Goal: Task Accomplishment & Management: Manage account settings

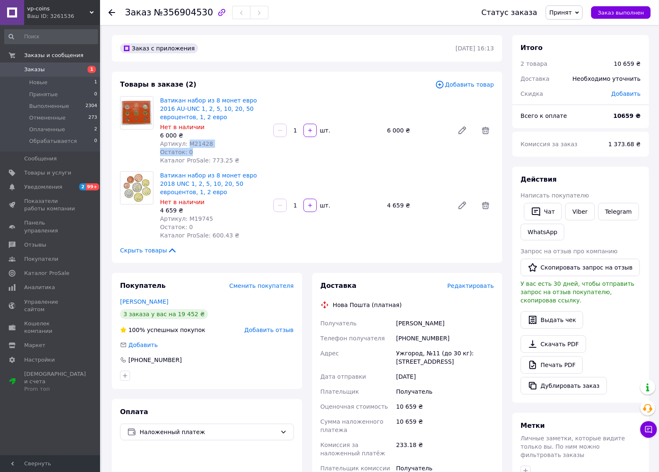
drag, startPoint x: 210, startPoint y: 147, endPoint x: 187, endPoint y: 145, distance: 23.8
click at [187, 145] on div "Ватикан набор из 8 монет евро 2016 AU-UNC 1, 2, 5, 10, 20, 50 евроцентов, 1, 2 …" at bounding box center [213, 131] width 113 height 72
click at [187, 145] on span "Артикул: М21428" at bounding box center [186, 143] width 53 height 7
drag, startPoint x: 185, startPoint y: 144, endPoint x: 207, endPoint y: 144, distance: 21.7
click at [207, 144] on div "Артикул: М21428" at bounding box center [213, 144] width 107 height 8
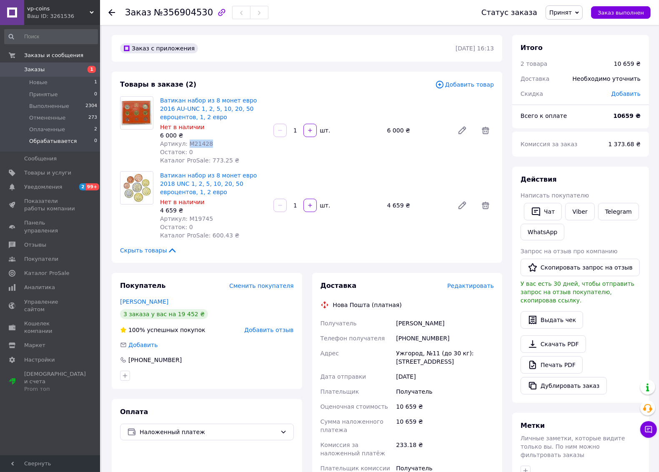
copy span "М21428"
drag, startPoint x: 210, startPoint y: 217, endPoint x: 186, endPoint y: 219, distance: 24.2
click at [186, 219] on div "Артикул: М19745" at bounding box center [213, 219] width 107 height 8
copy span "М19745"
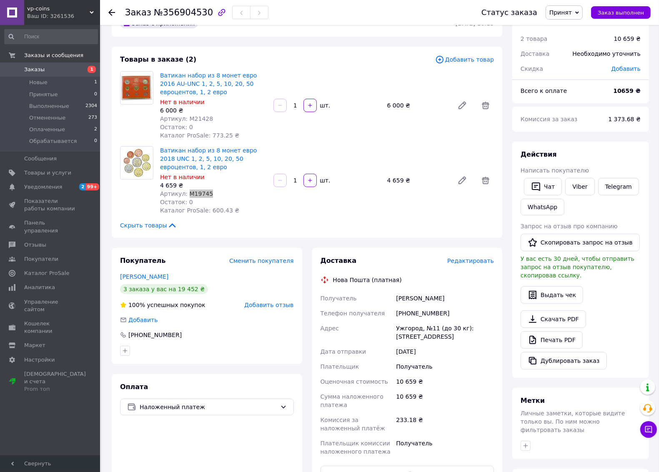
scroll to position [52, 0]
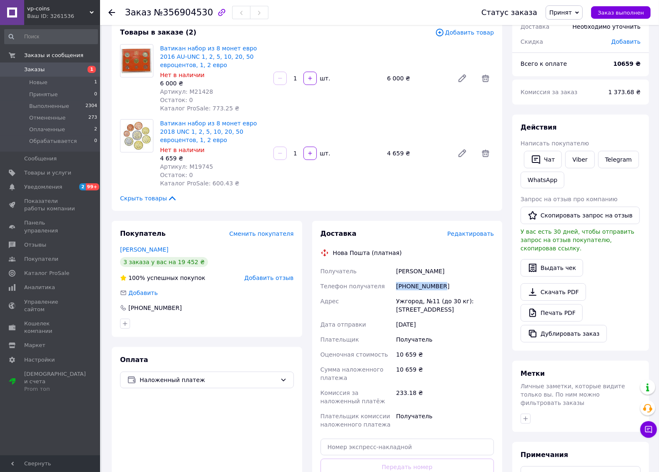
drag, startPoint x: 441, startPoint y: 287, endPoint x: 395, endPoint y: 286, distance: 46.3
click at [395, 286] on div "[PHONE_NUMBER]" at bounding box center [444, 286] width 101 height 15
copy div "[PHONE_NUMBER]"
click at [449, 289] on div "[PHONE_NUMBER]" at bounding box center [444, 286] width 101 height 15
drag, startPoint x: 413, startPoint y: 285, endPoint x: 397, endPoint y: 285, distance: 16.3
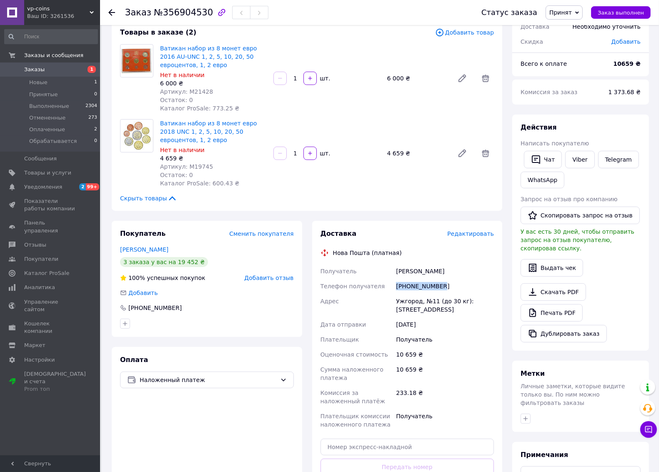
click at [397, 285] on div "[PHONE_NUMBER]" at bounding box center [444, 286] width 101 height 15
copy div "[PHONE_NUMBER]"
drag, startPoint x: 388, startPoint y: 300, endPoint x: 467, endPoint y: 310, distance: 79.0
click at [467, 310] on div "Получатель [PERSON_NAME] Телефон получателя [PHONE_NUMBER] Адрес Ужгород, №11 (…" at bounding box center [407, 348] width 177 height 168
copy div "Адрес Ужгород, №11 (до 30 кг): [STREET_ADDRESS]"
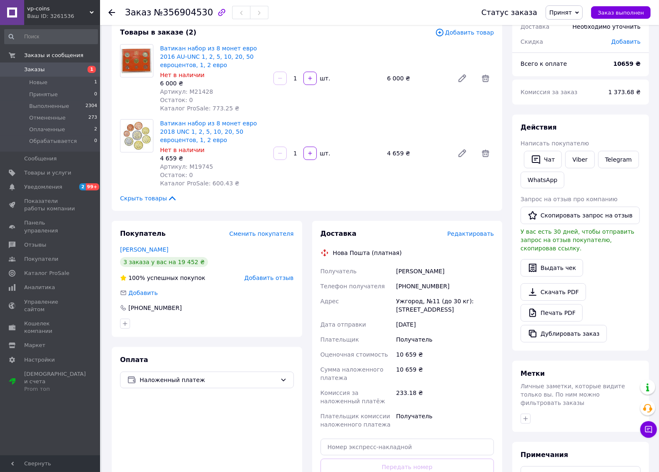
click at [444, 289] on div "[PHONE_NUMBER]" at bounding box center [444, 286] width 101 height 15
drag, startPoint x: 444, startPoint y: 285, endPoint x: 391, endPoint y: 289, distance: 53.9
click at [391, 289] on div "Получатель [PERSON_NAME] Телефон получателя [PHONE_NUMBER] Адрес Ужгород, №11 (…" at bounding box center [407, 348] width 177 height 168
copy div "Телефон получателя [PHONE_NUMBER]"
drag, startPoint x: 200, startPoint y: 11, endPoint x: 160, endPoint y: 12, distance: 40.4
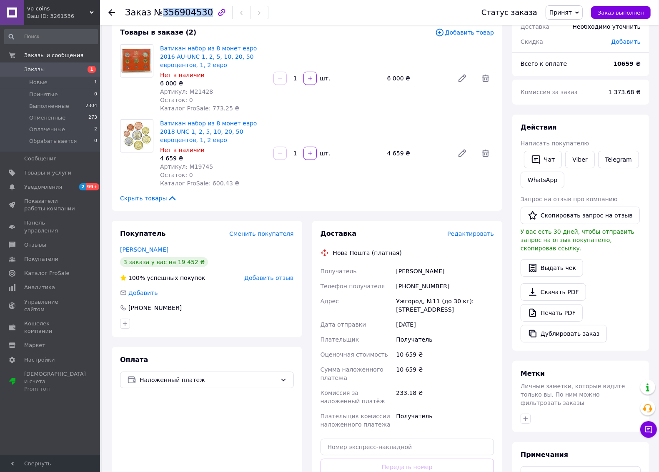
click at [160, 12] on span "№356904530" at bounding box center [183, 13] width 59 height 10
copy span "356904530"
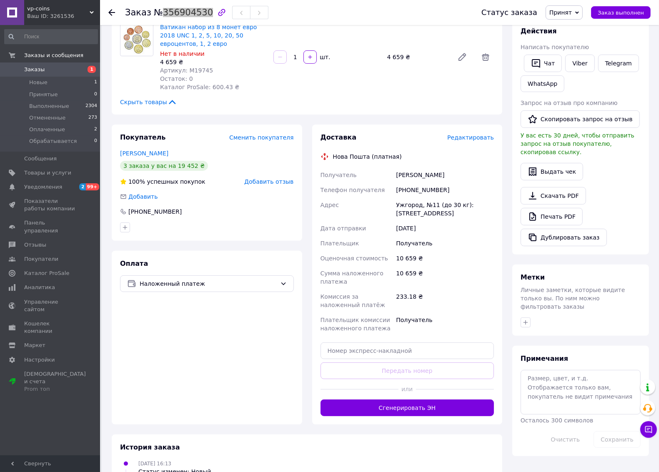
scroll to position [190, 0]
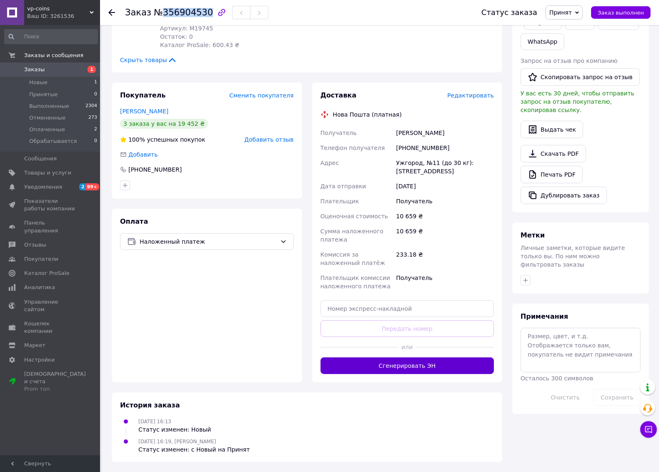
click at [387, 368] on button "Сгенерировать ЭН" at bounding box center [408, 366] width 174 height 17
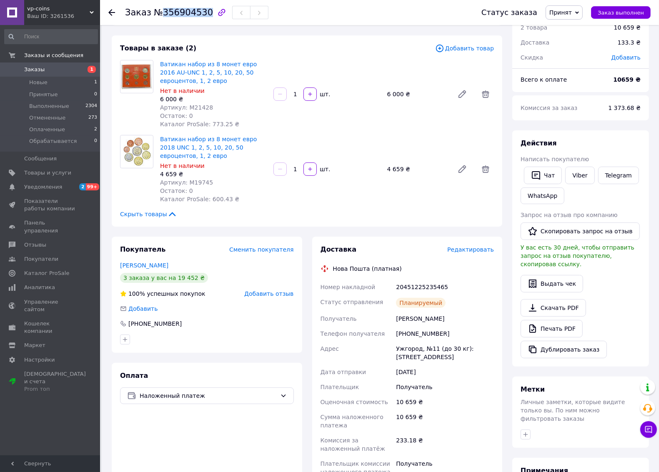
scroll to position [34, 0]
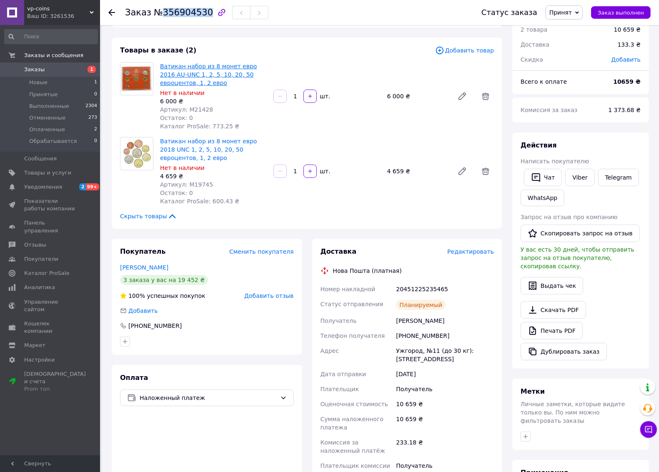
click at [173, 70] on link "Ватикан набор из 8 монет евро 2016 AU-UNC 1, 2, 5, 10, 20, 50 евроцентов, 1, 2 …" at bounding box center [208, 74] width 97 height 23
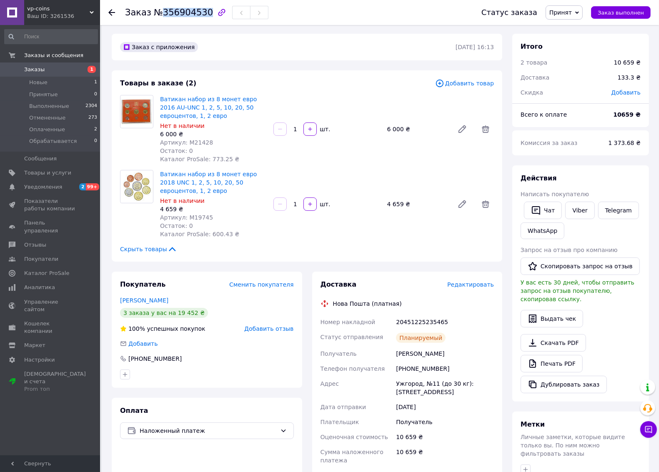
scroll to position [0, 0]
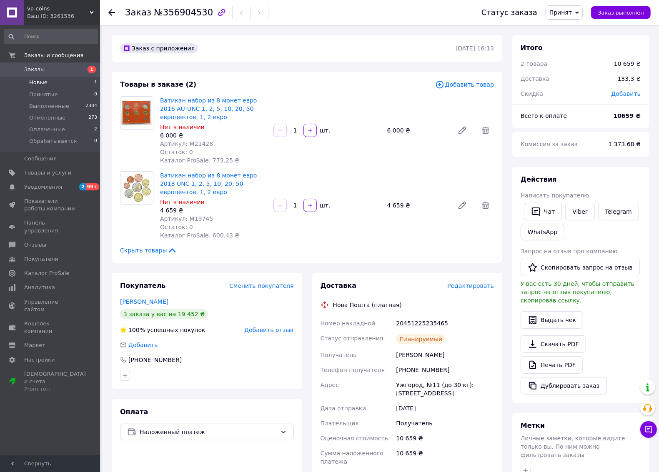
click at [58, 82] on li "Новые 1" at bounding box center [51, 83] width 102 height 12
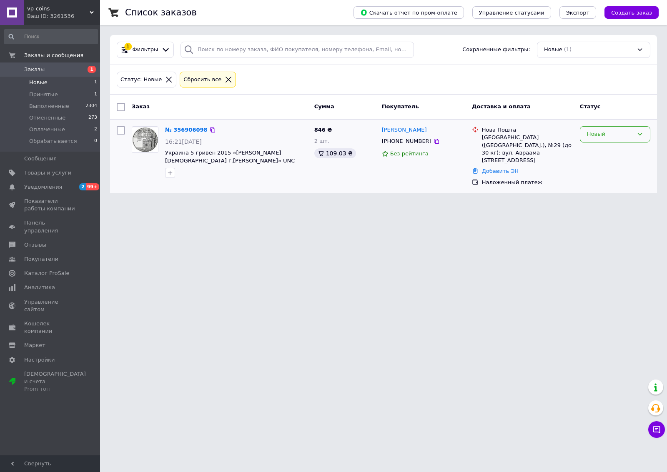
click at [606, 138] on div "Новый" at bounding box center [610, 134] width 46 height 9
click at [603, 154] on li "Принят" at bounding box center [615, 151] width 70 height 15
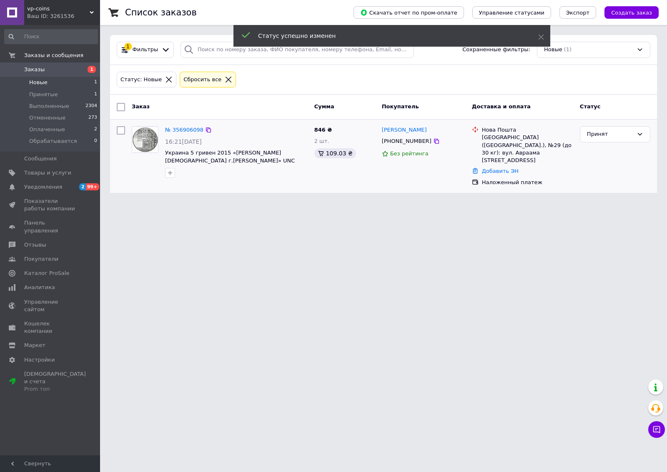
click at [175, 131] on link "№ 356906098" at bounding box center [184, 130] width 38 height 6
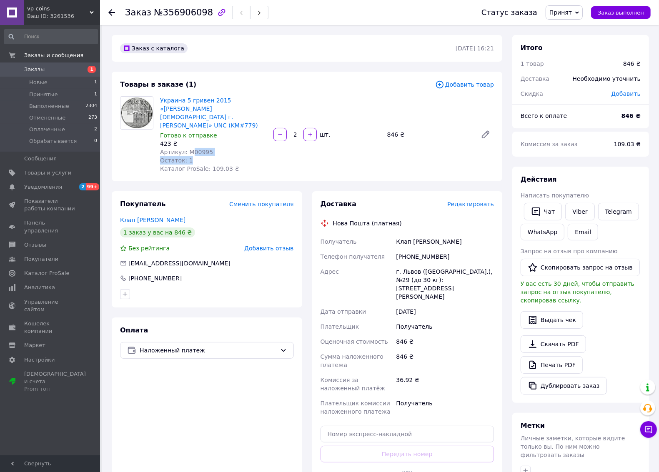
drag, startPoint x: 207, startPoint y: 147, endPoint x: 190, endPoint y: 146, distance: 17.1
click at [190, 146] on div "Украина 5 гривен 2015 «[PERSON_NAME][DEMOGRAPHIC_DATA] г.[PERSON_NAME]» UNC (KM…" at bounding box center [213, 135] width 113 height 80
click at [189, 149] on span "Артикул: М00995" at bounding box center [186, 152] width 53 height 7
drag, startPoint x: 187, startPoint y: 144, endPoint x: 209, endPoint y: 143, distance: 22.1
click at [209, 148] on div "Артикул: М00995" at bounding box center [213, 152] width 107 height 8
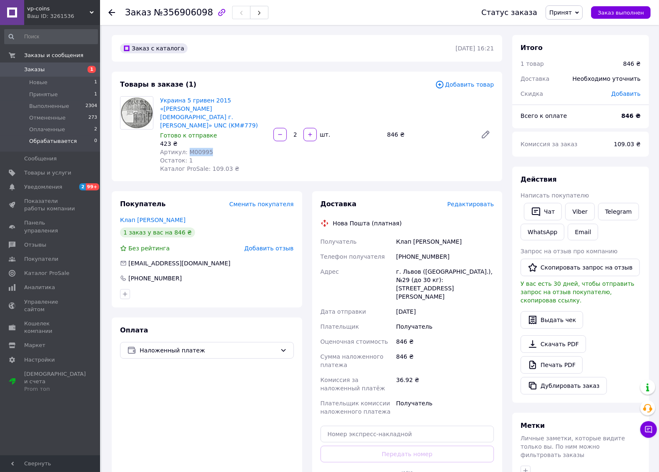
copy span "М00995"
click at [134, 217] on link "Клап [PERSON_NAME]" at bounding box center [152, 220] width 65 height 7
drag, startPoint x: 397, startPoint y: 234, endPoint x: 443, endPoint y: 231, distance: 45.9
click at [443, 234] on div "Клап [PERSON_NAME]" at bounding box center [444, 241] width 101 height 15
copy div "Клап [PERSON_NAME]"
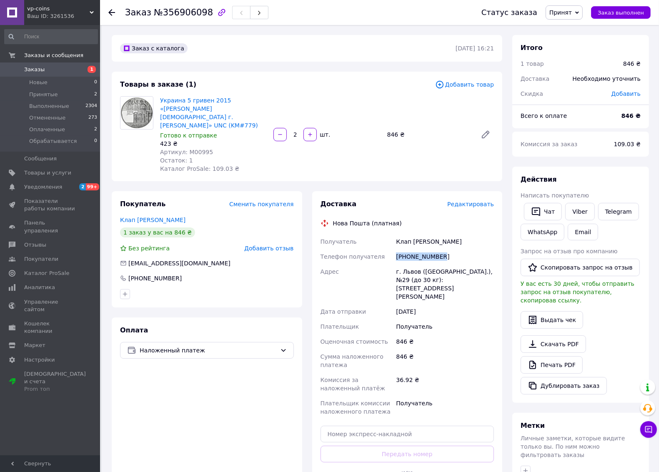
drag, startPoint x: 447, startPoint y: 251, endPoint x: 393, endPoint y: 250, distance: 54.2
click at [393, 250] on div "Получатель Клап [PERSON_NAME] Телефон получателя [PHONE_NUMBER] Адрес г. Львов …" at bounding box center [407, 326] width 177 height 185
copy div "Телефон получателя [PHONE_NUMBER]"
drag, startPoint x: 392, startPoint y: 265, endPoint x: 488, endPoint y: 277, distance: 97.0
click at [488, 277] on div "Получатель Клап [PERSON_NAME] Телефон получателя [PHONE_NUMBER] Адрес г. Львов …" at bounding box center [407, 326] width 177 height 185
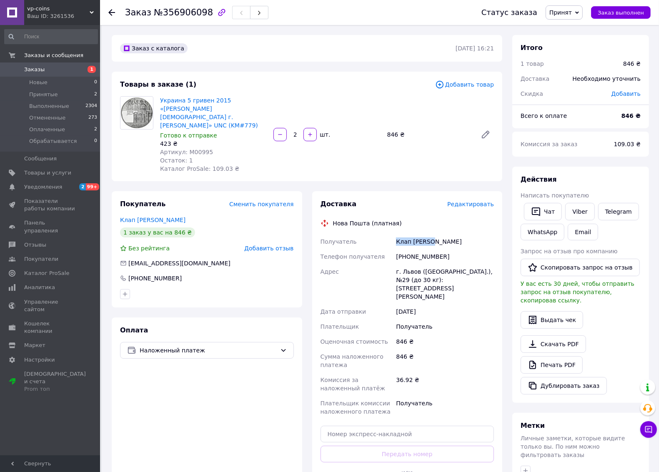
drag, startPoint x: 417, startPoint y: 235, endPoint x: 445, endPoint y: 232, distance: 28.5
click at [445, 234] on div "Получатель Клап [PERSON_NAME] Телефон получателя [PHONE_NUMBER] Адрес г. Львов …" at bounding box center [407, 326] width 177 height 185
drag, startPoint x: 448, startPoint y: 246, endPoint x: 396, endPoint y: 247, distance: 51.7
click at [396, 249] on div "[PHONE_NUMBER]" at bounding box center [444, 256] width 101 height 15
drag, startPoint x: 391, startPoint y: 260, endPoint x: 501, endPoint y: 271, distance: 111.4
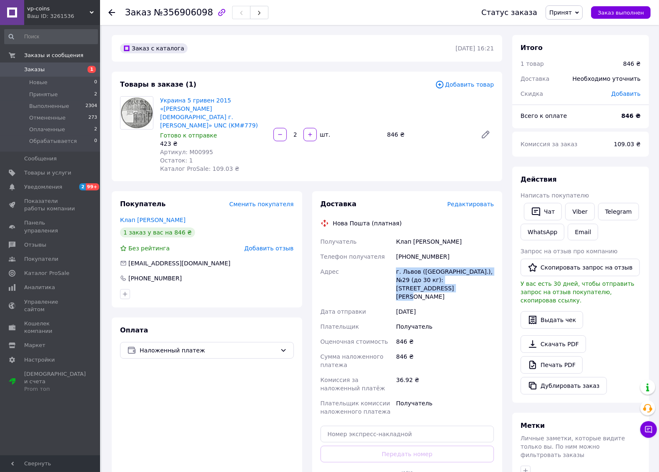
click at [501, 271] on div "Доставка Редактировать Нова Пошта (платная) Получатель Клап [PERSON_NAME] Телеф…" at bounding box center [407, 349] width 190 height 317
drag, startPoint x: 442, startPoint y: 253, endPoint x: 393, endPoint y: 253, distance: 48.8
click at [393, 253] on div "Получатель Клап [PERSON_NAME] Телефон получателя [PHONE_NUMBER] Адрес г. Львов …" at bounding box center [407, 326] width 177 height 185
drag, startPoint x: 424, startPoint y: 263, endPoint x: 427, endPoint y: 259, distance: 5.1
click at [425, 264] on div "г. Львов ([GEOGRAPHIC_DATA].), №29 (до 30 кг): [STREET_ADDRESS][PERSON_NAME]" at bounding box center [444, 284] width 101 height 40
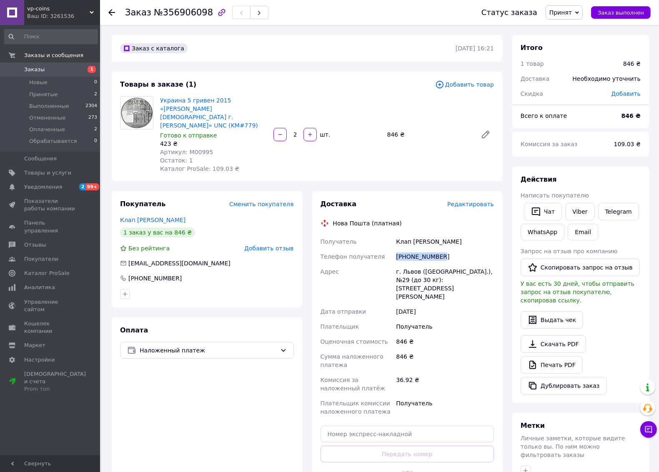
drag, startPoint x: 437, startPoint y: 251, endPoint x: 387, endPoint y: 248, distance: 50.1
click at [387, 248] on div "Получатель Клап [PERSON_NAME] Телефон получателя [PHONE_NUMBER] Адрес г. Львов …" at bounding box center [407, 326] width 177 height 185
drag, startPoint x: 203, startPoint y: 11, endPoint x: 175, endPoint y: 11, distance: 27.5
click at [174, 13] on div "Заказ №356906098" at bounding box center [196, 12] width 143 height 14
drag, startPoint x: 170, startPoint y: 11, endPoint x: 163, endPoint y: 12, distance: 7.1
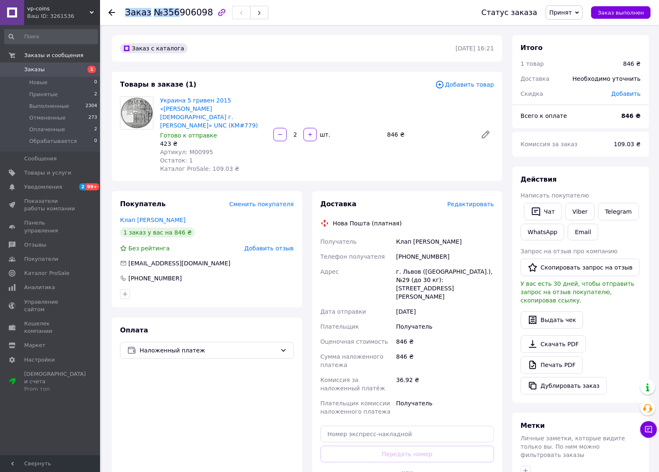
click at [170, 11] on span "№356906098" at bounding box center [183, 13] width 59 height 10
click at [158, 12] on span "№356906098" at bounding box center [183, 13] width 59 height 10
drag, startPoint x: 201, startPoint y: 11, endPoint x: 161, endPoint y: 13, distance: 40.1
click at [161, 13] on span "№356906098" at bounding box center [183, 13] width 59 height 10
